Goal: Find contact information: Find contact information

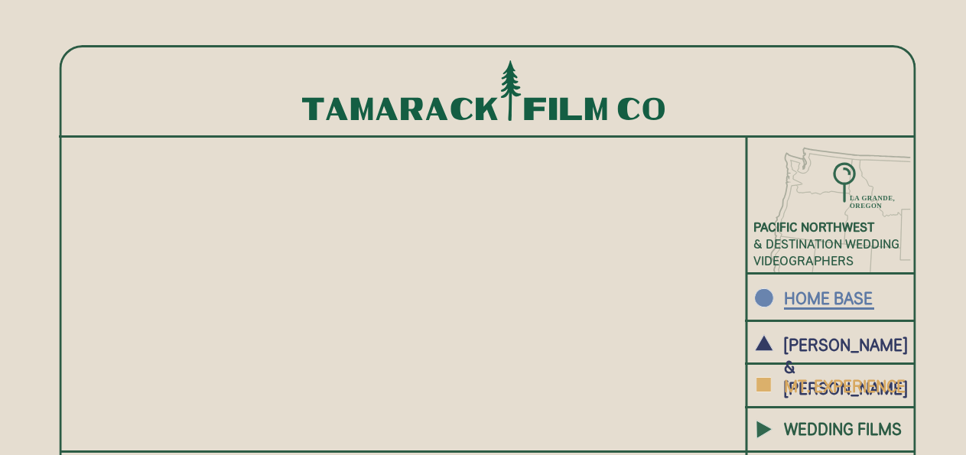
scroll to position [440, 0]
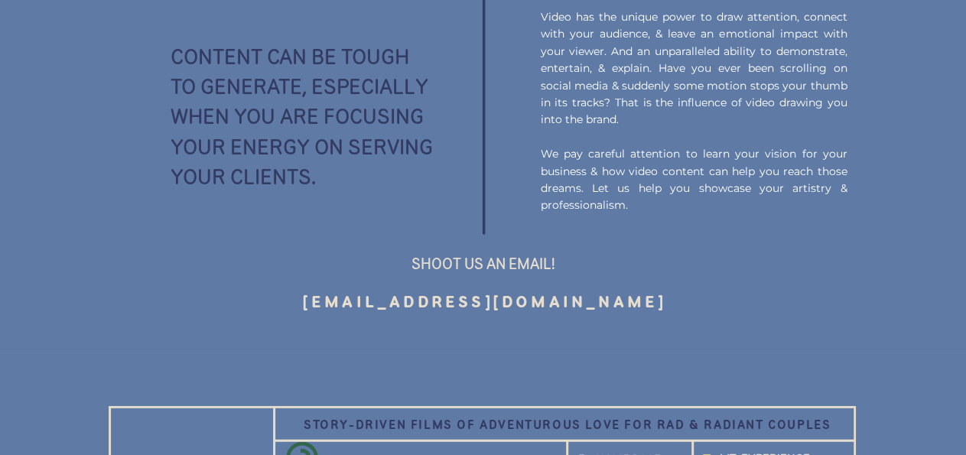
scroll to position [2020, 0]
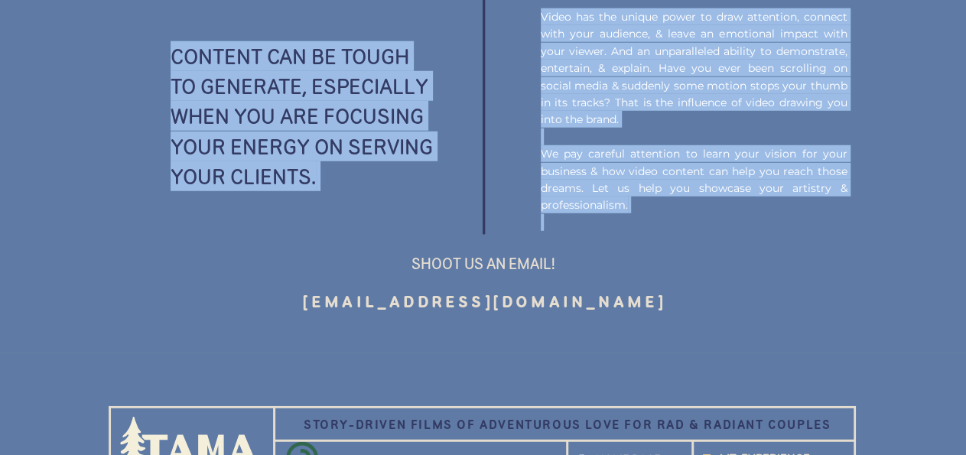
drag, startPoint x: 314, startPoint y: 295, endPoint x: 666, endPoint y: 286, distance: 352.8
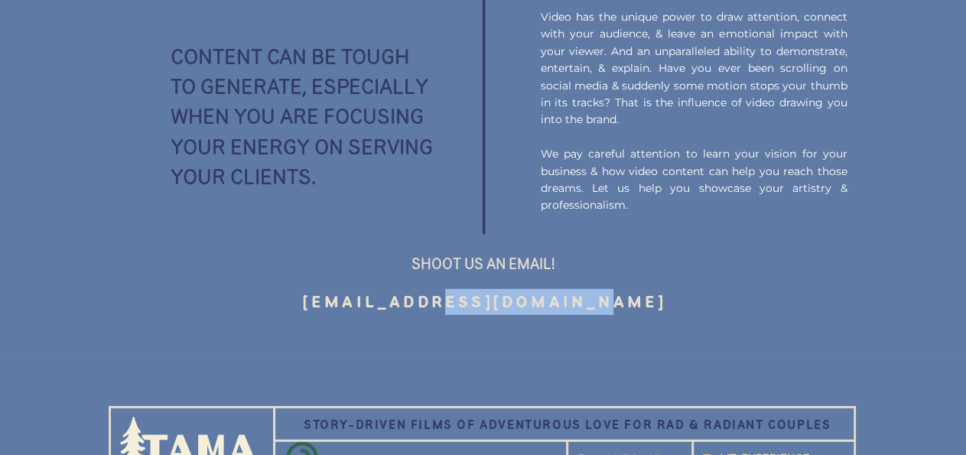
drag, startPoint x: 653, startPoint y: 294, endPoint x: 463, endPoint y: 309, distance: 190.4
click at [463, 309] on h3 "tamarackfilmco@gmail.com" at bounding box center [485, 301] width 537 height 26
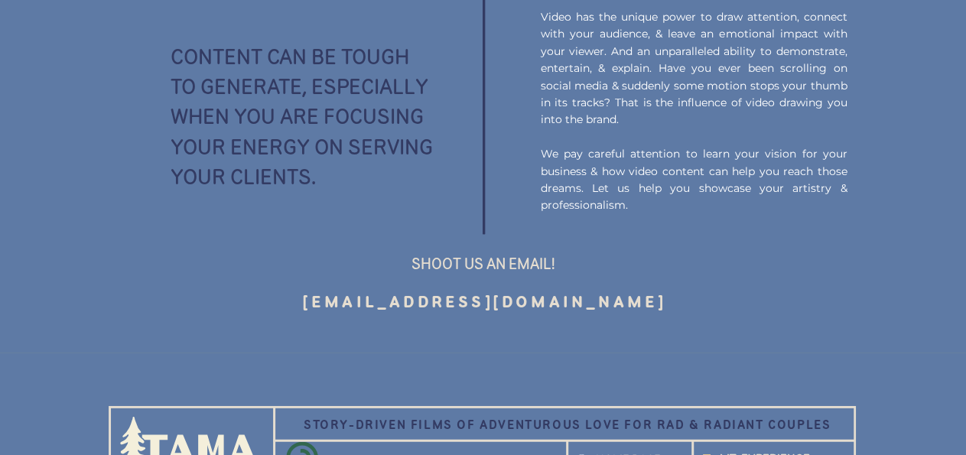
click at [458, 308] on h3 "tamarackfilmco@gmail.com" at bounding box center [485, 301] width 537 height 26
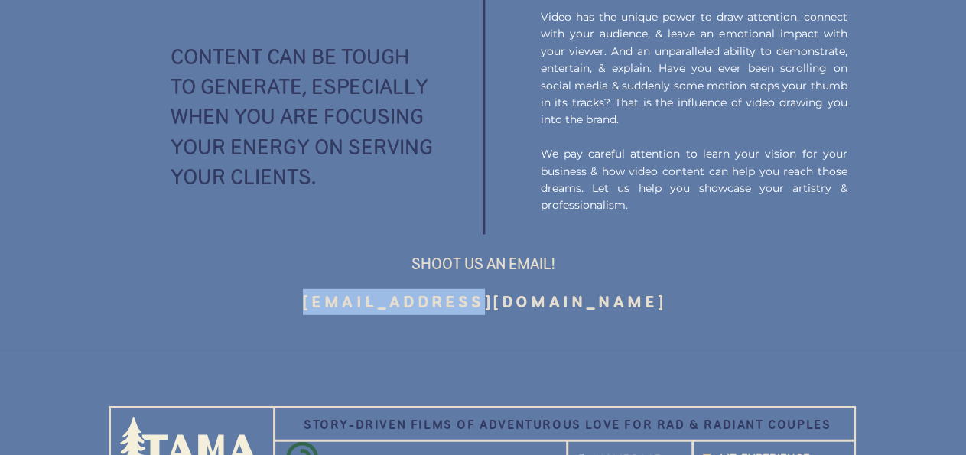
click at [458, 308] on h3 "tamarackfilmco@gmail.com" at bounding box center [485, 301] width 537 height 26
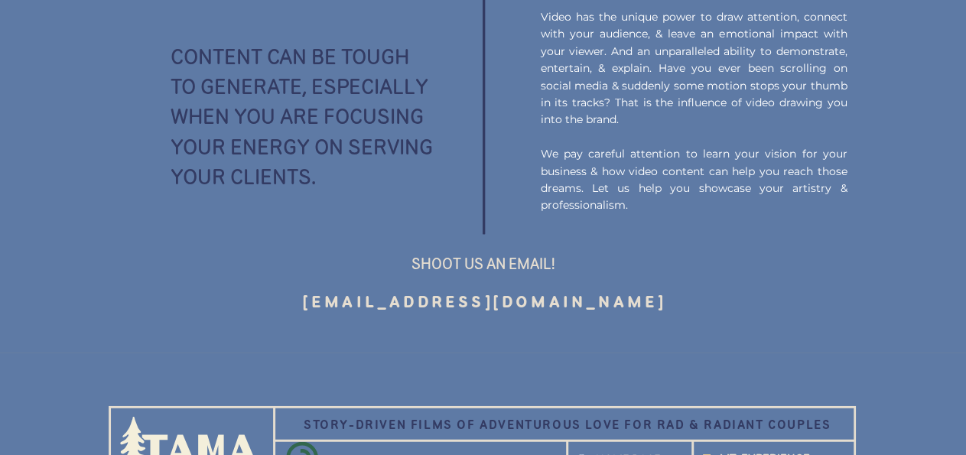
click at [615, 303] on h3 "tamarackfilmco@gmail.com" at bounding box center [485, 301] width 537 height 26
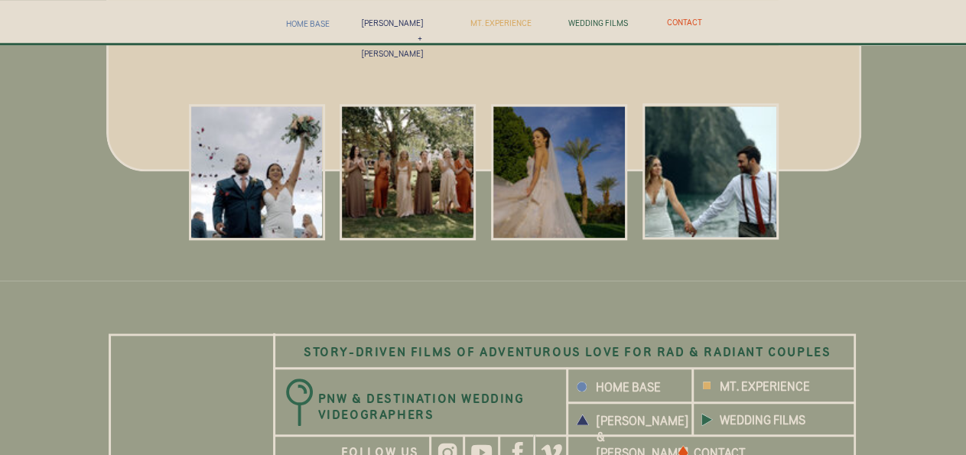
scroll to position [6499, 0]
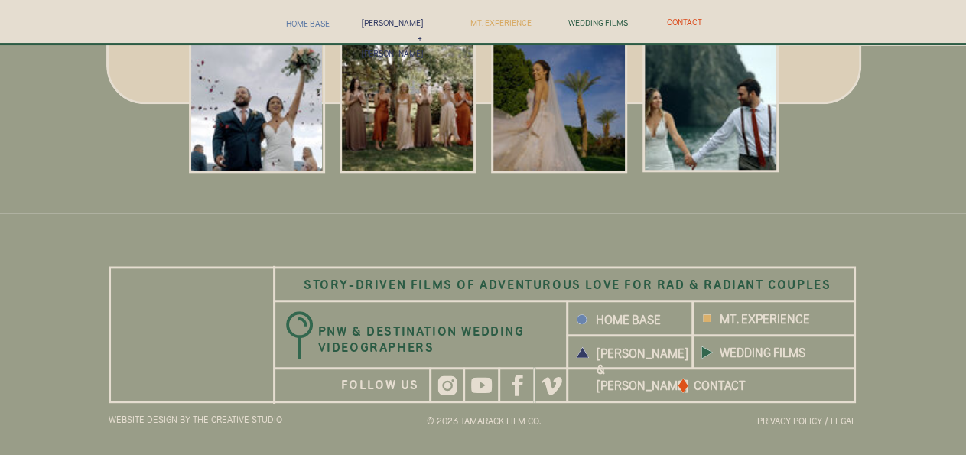
click at [510, 396] on icon at bounding box center [517, 385] width 28 height 28
